Goal: Navigation & Orientation: Find specific page/section

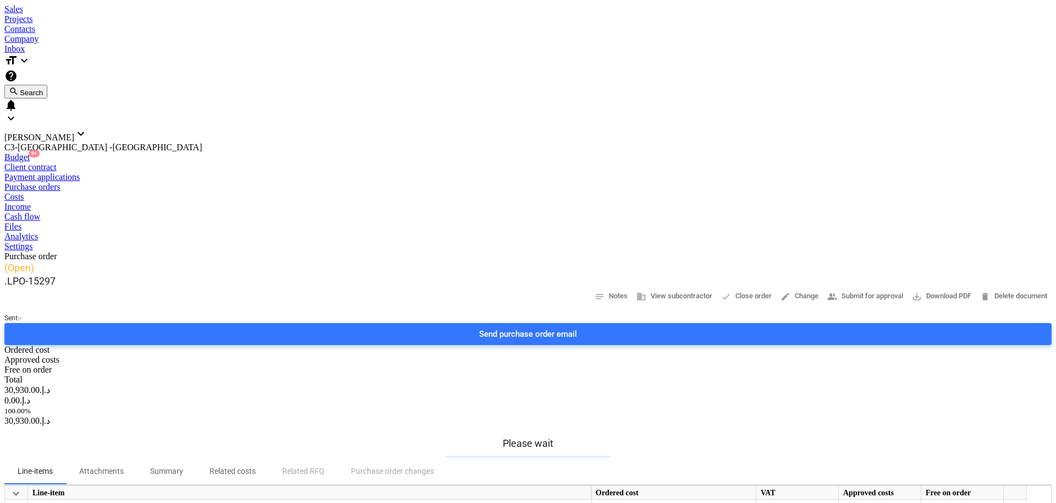
click at [58, 4] on div at bounding box center [527, 4] width 1047 height 0
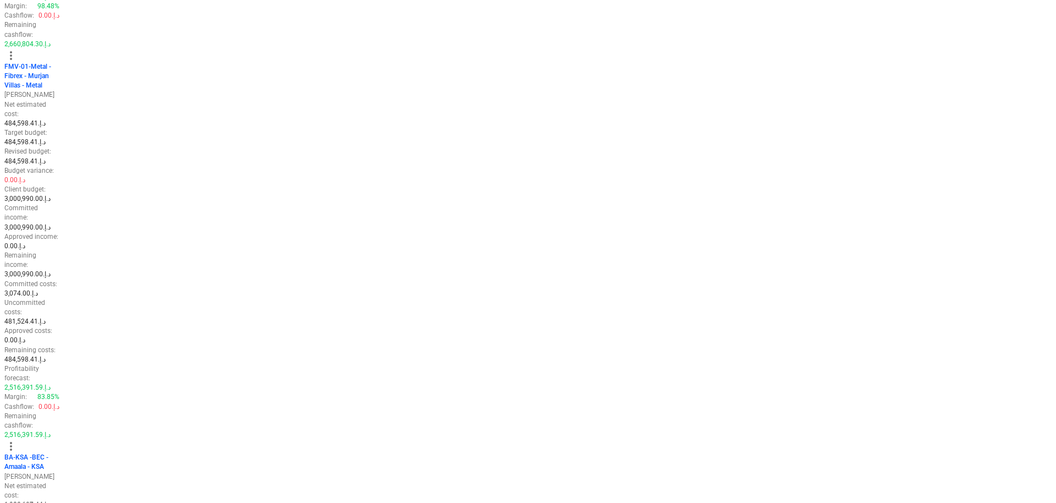
scroll to position [1178, 0]
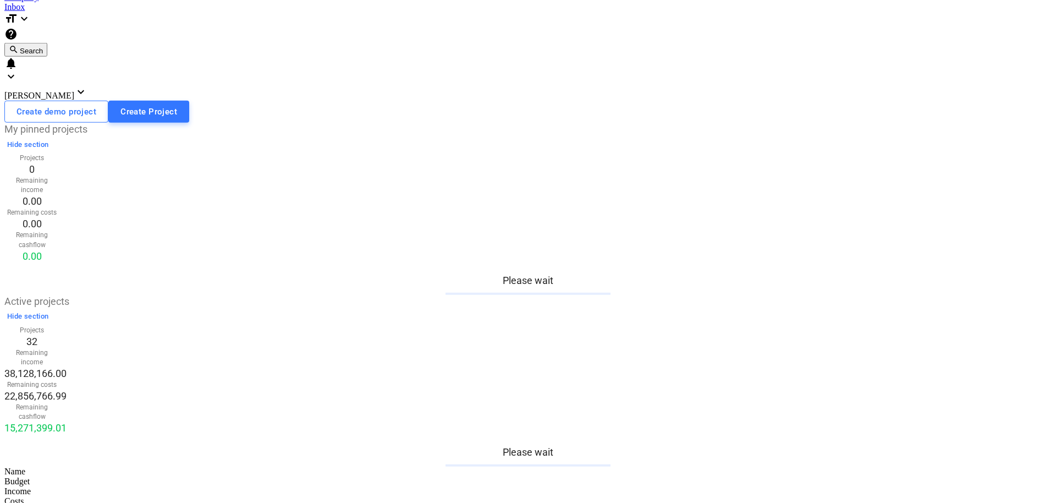
scroll to position [0, 0]
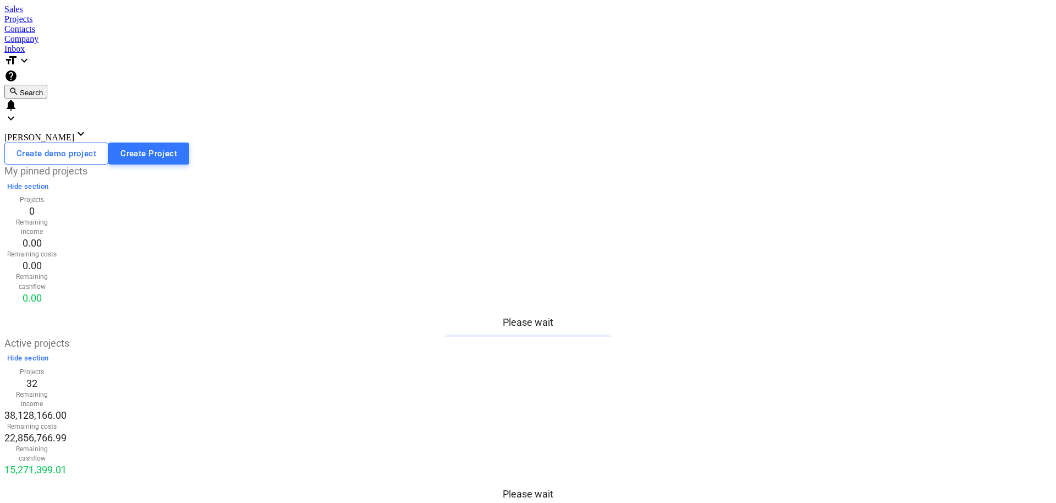
click at [47, 85] on button "search Search" at bounding box center [25, 92] width 43 height 14
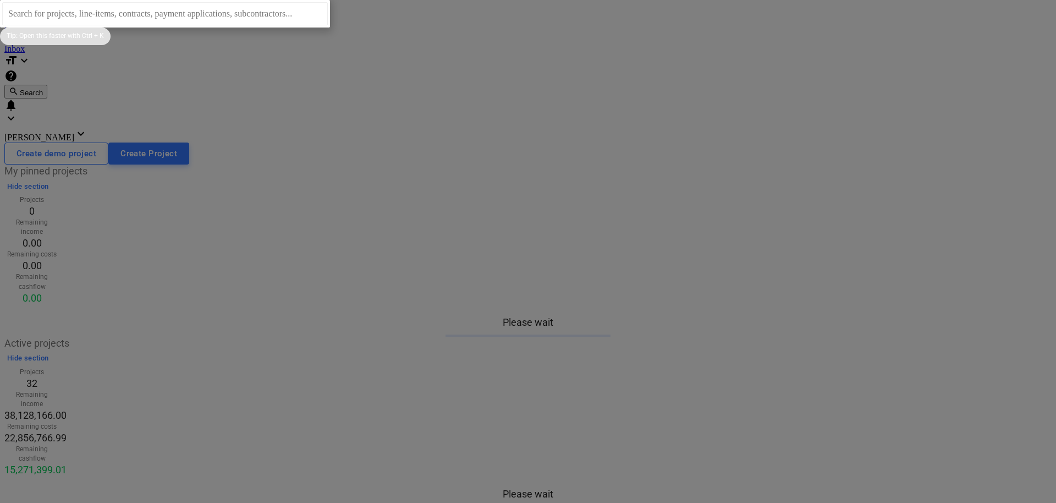
click at [672, 57] on div at bounding box center [528, 251] width 1056 height 503
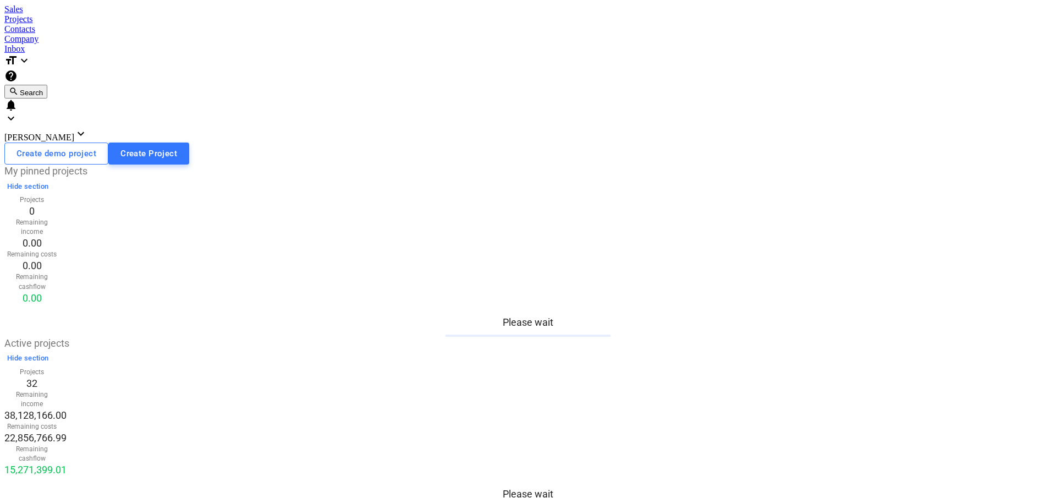
click at [47, 85] on button "search Search" at bounding box center [25, 92] width 43 height 14
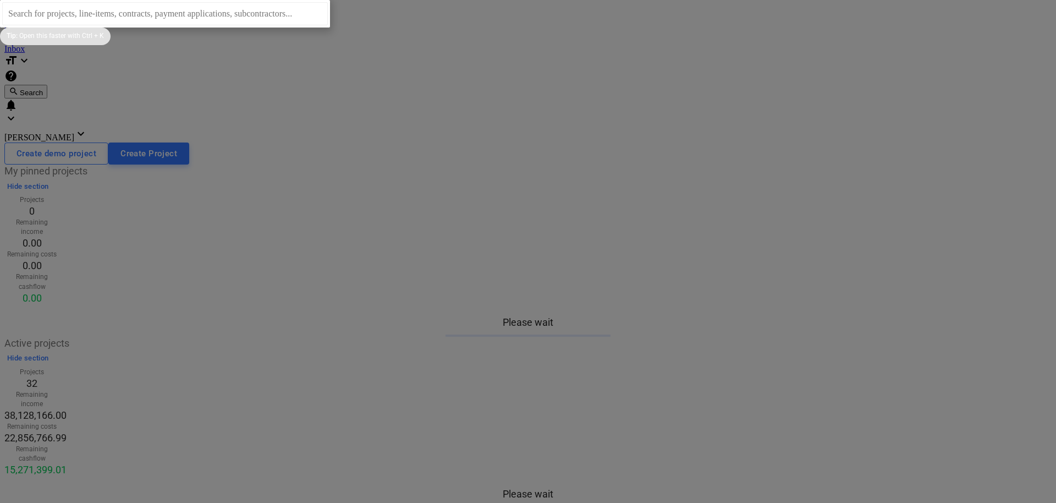
click at [674, 73] on div at bounding box center [528, 251] width 1056 height 503
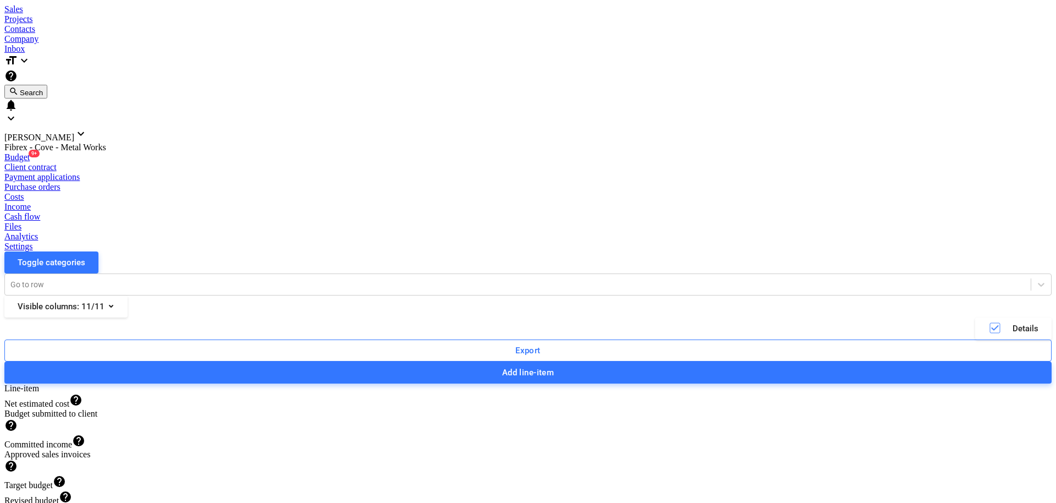
click at [361, 182] on div "Purchase orders" at bounding box center [527, 187] width 1047 height 10
